Goal: Information Seeking & Learning: Learn about a topic

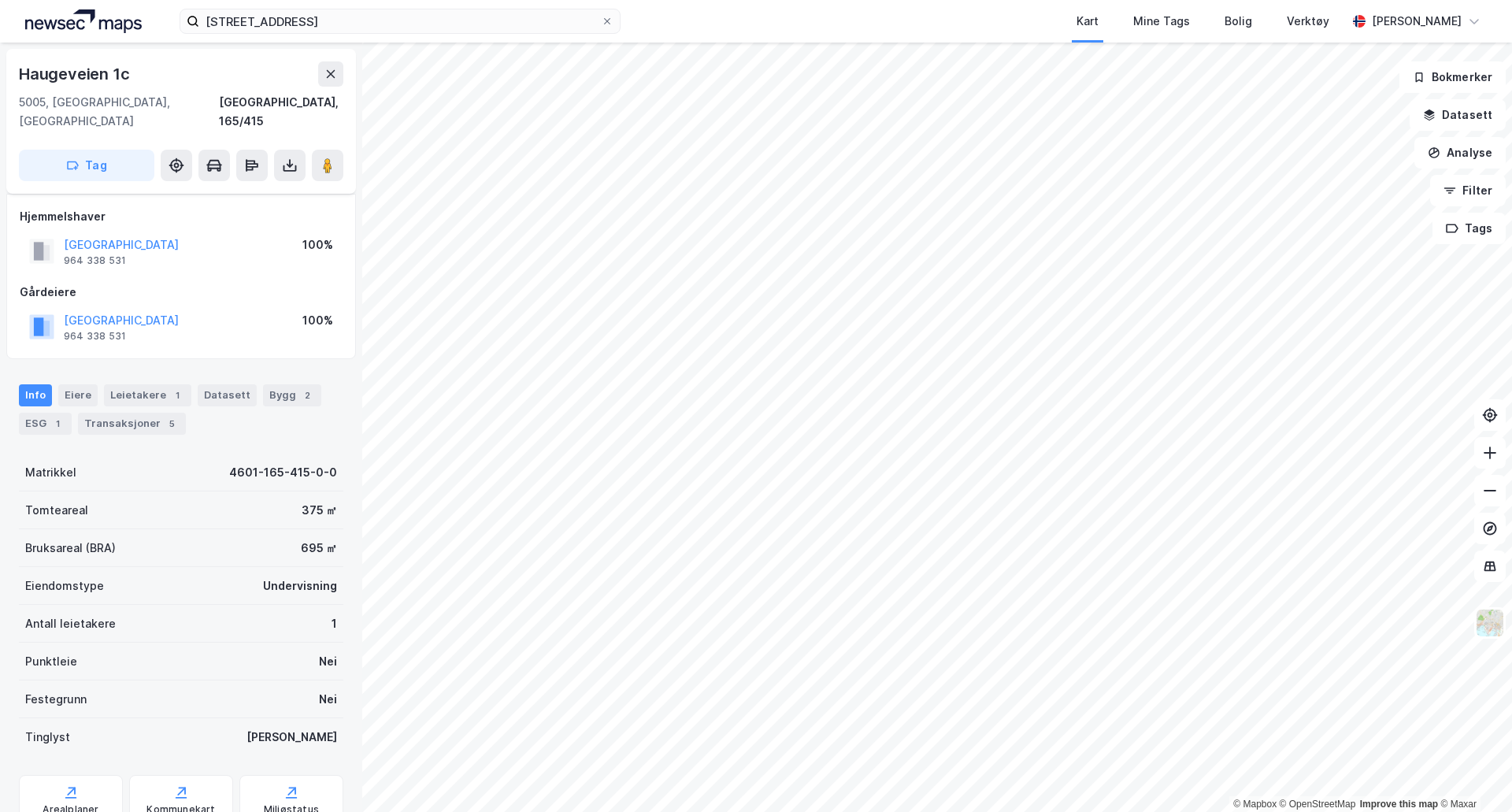
scroll to position [128, 0]
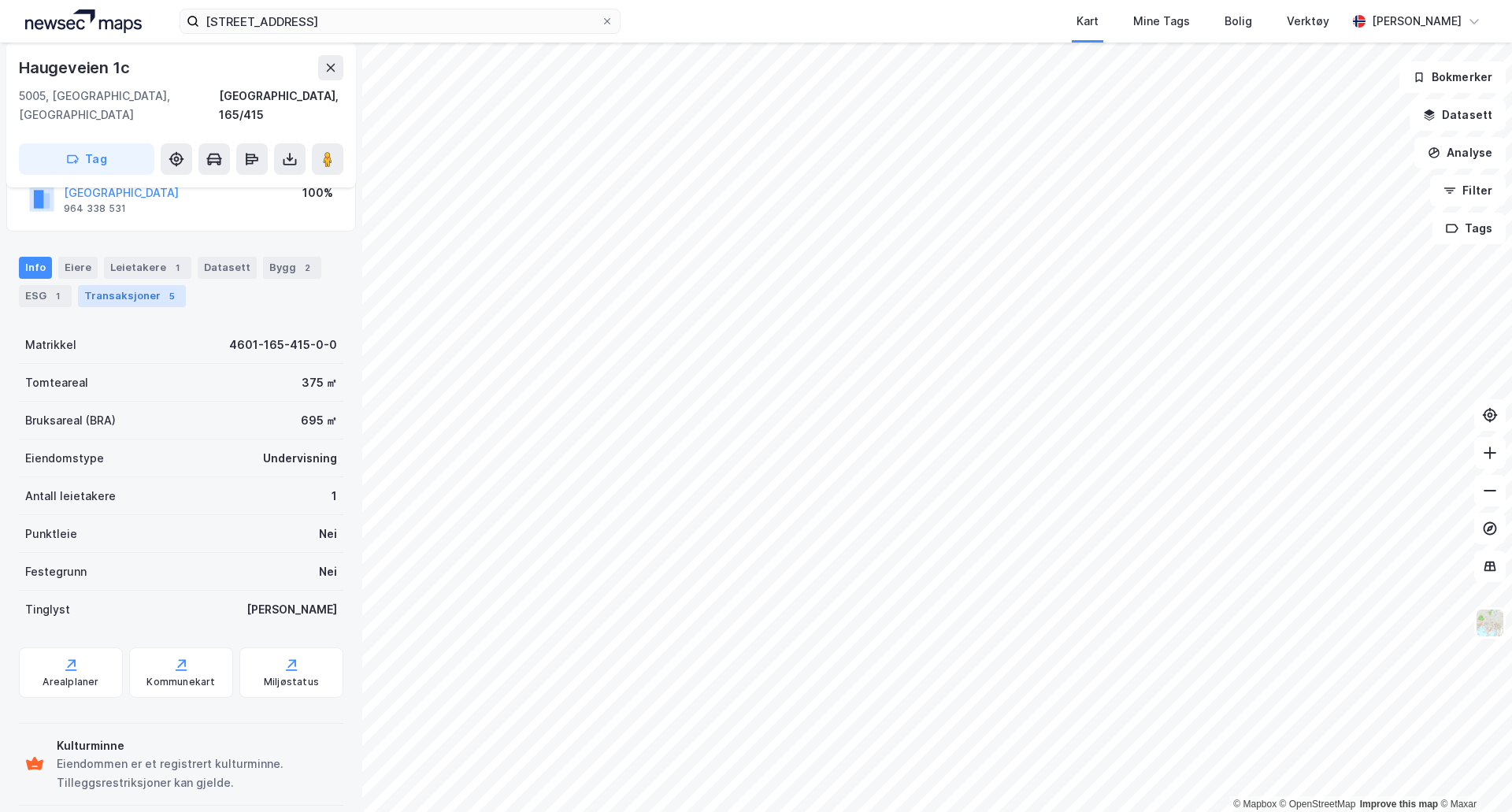
click at [116, 285] on div "Transaksjoner 5" at bounding box center [131, 296] width 108 height 22
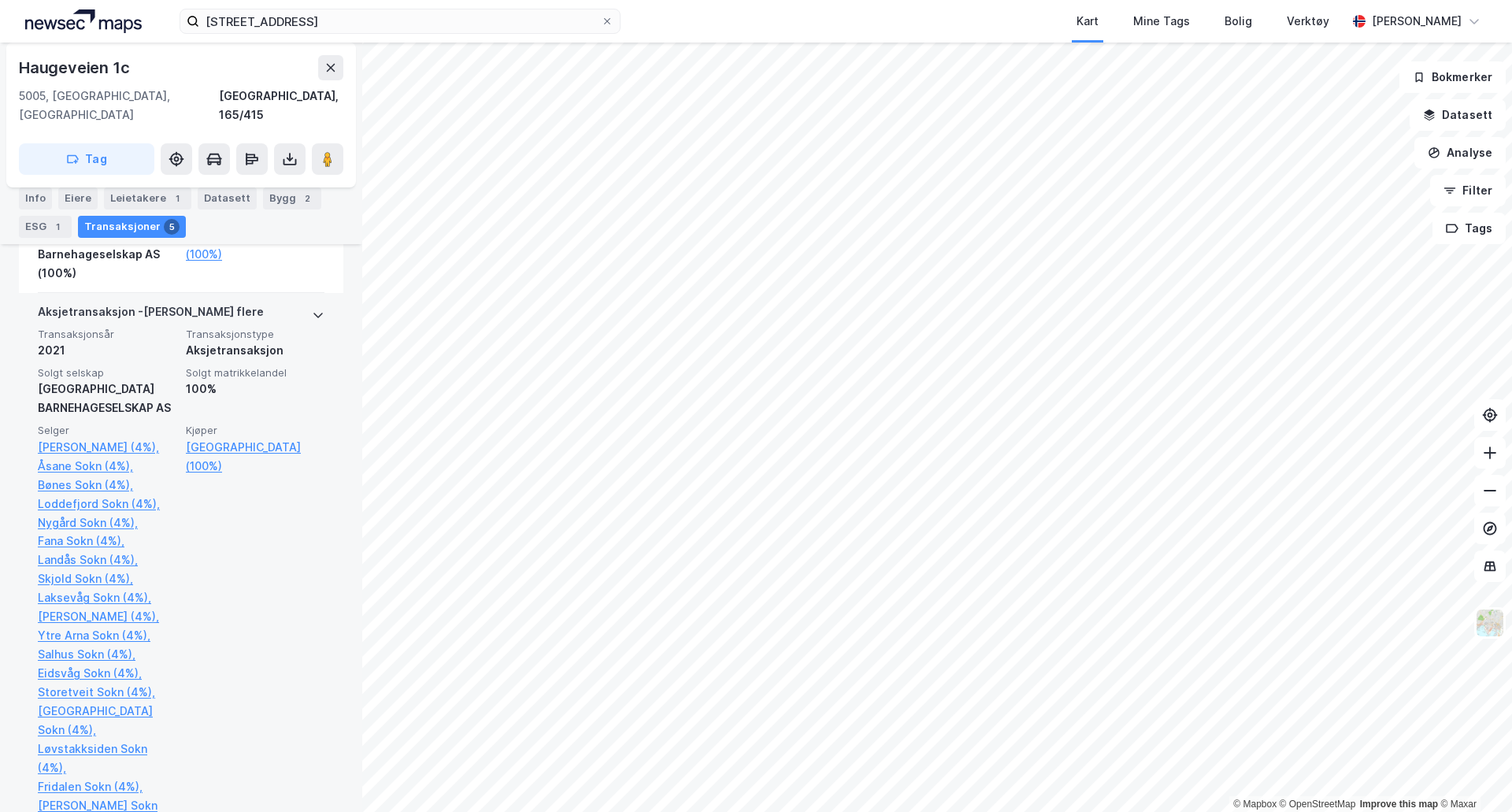
scroll to position [631, 0]
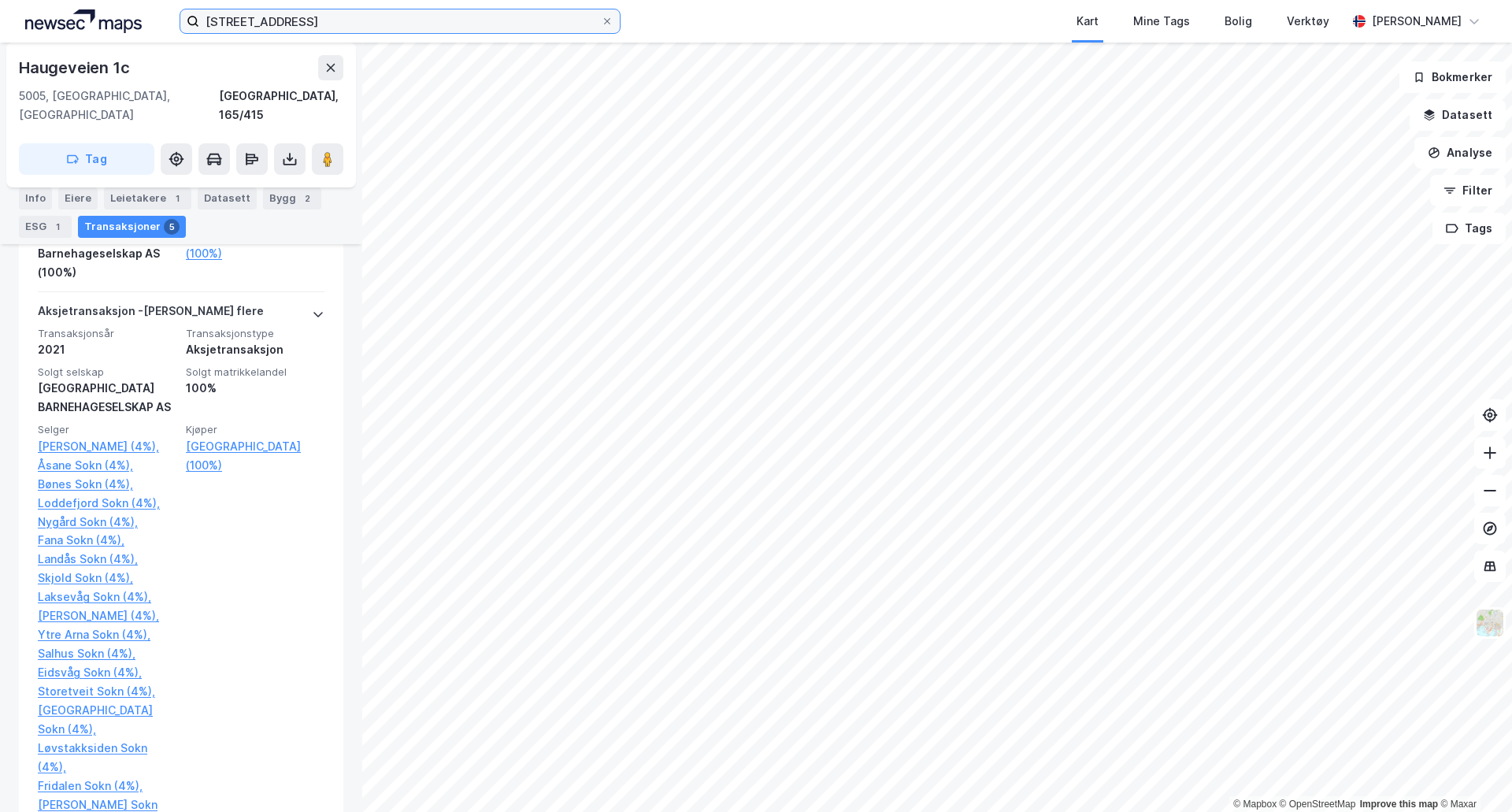
click at [273, 20] on input "[STREET_ADDRESS]" at bounding box center [400, 21] width 402 height 23
